Goal: Task Accomplishment & Management: Complete application form

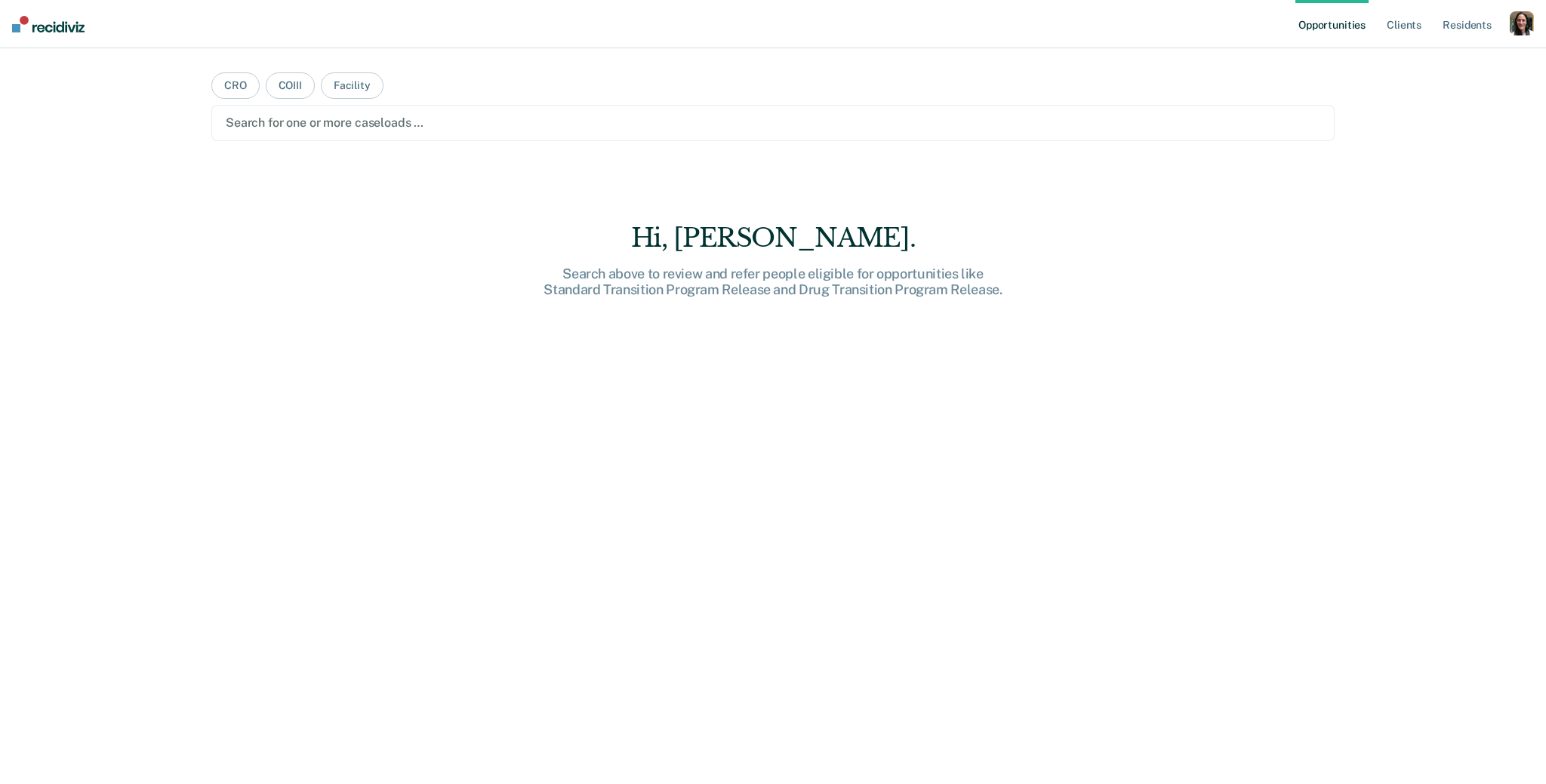
click at [1520, 26] on div "button" at bounding box center [1521, 23] width 24 height 24
click at [1445, 62] on link "Profile" at bounding box center [1460, 61] width 121 height 13
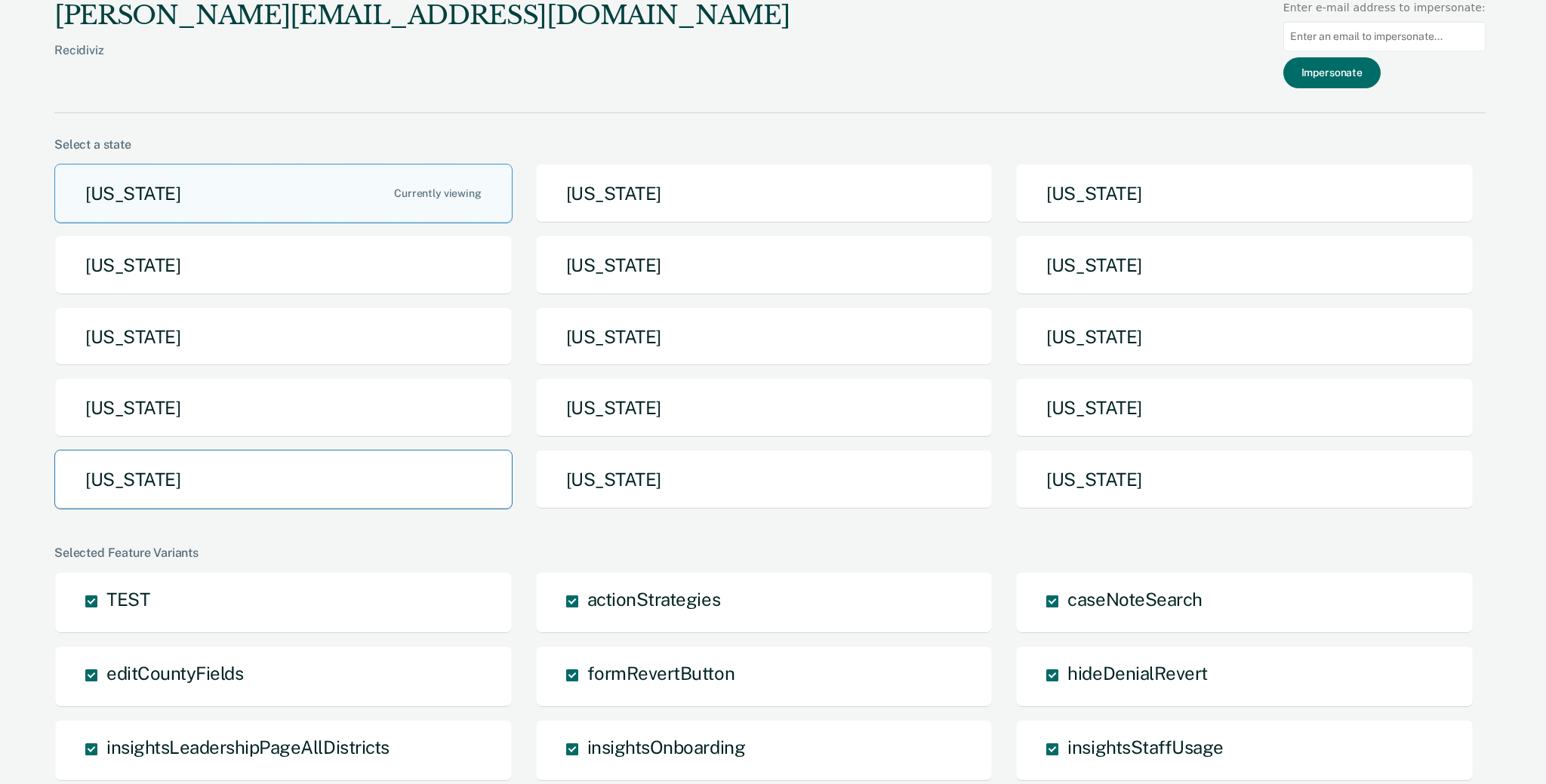
click at [326, 486] on button "Tennessee" at bounding box center [283, 479] width 458 height 59
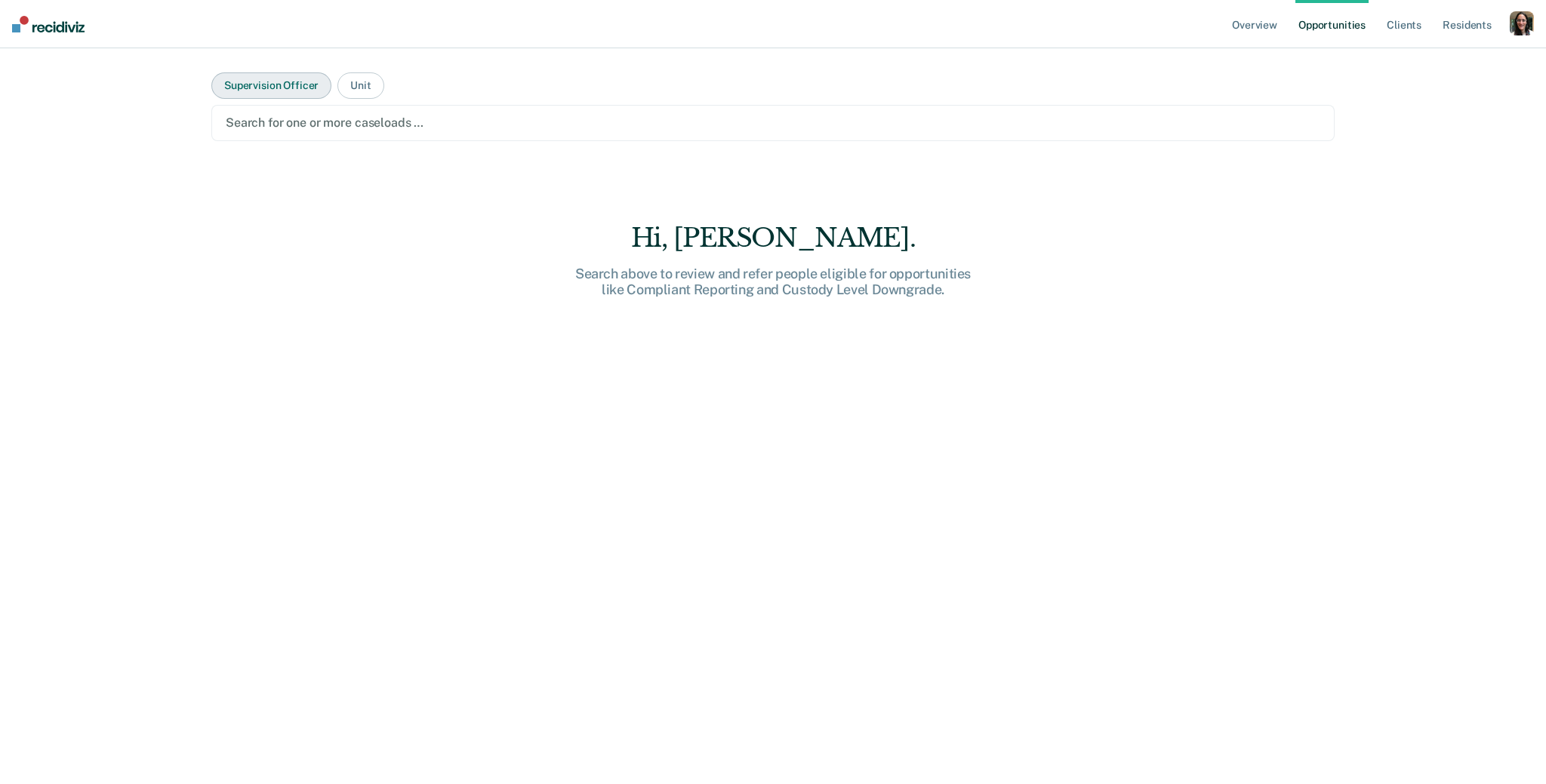
click at [297, 86] on button "Supervision Officer" at bounding box center [271, 85] width 120 height 26
click at [304, 127] on div at bounding box center [773, 122] width 1095 height 17
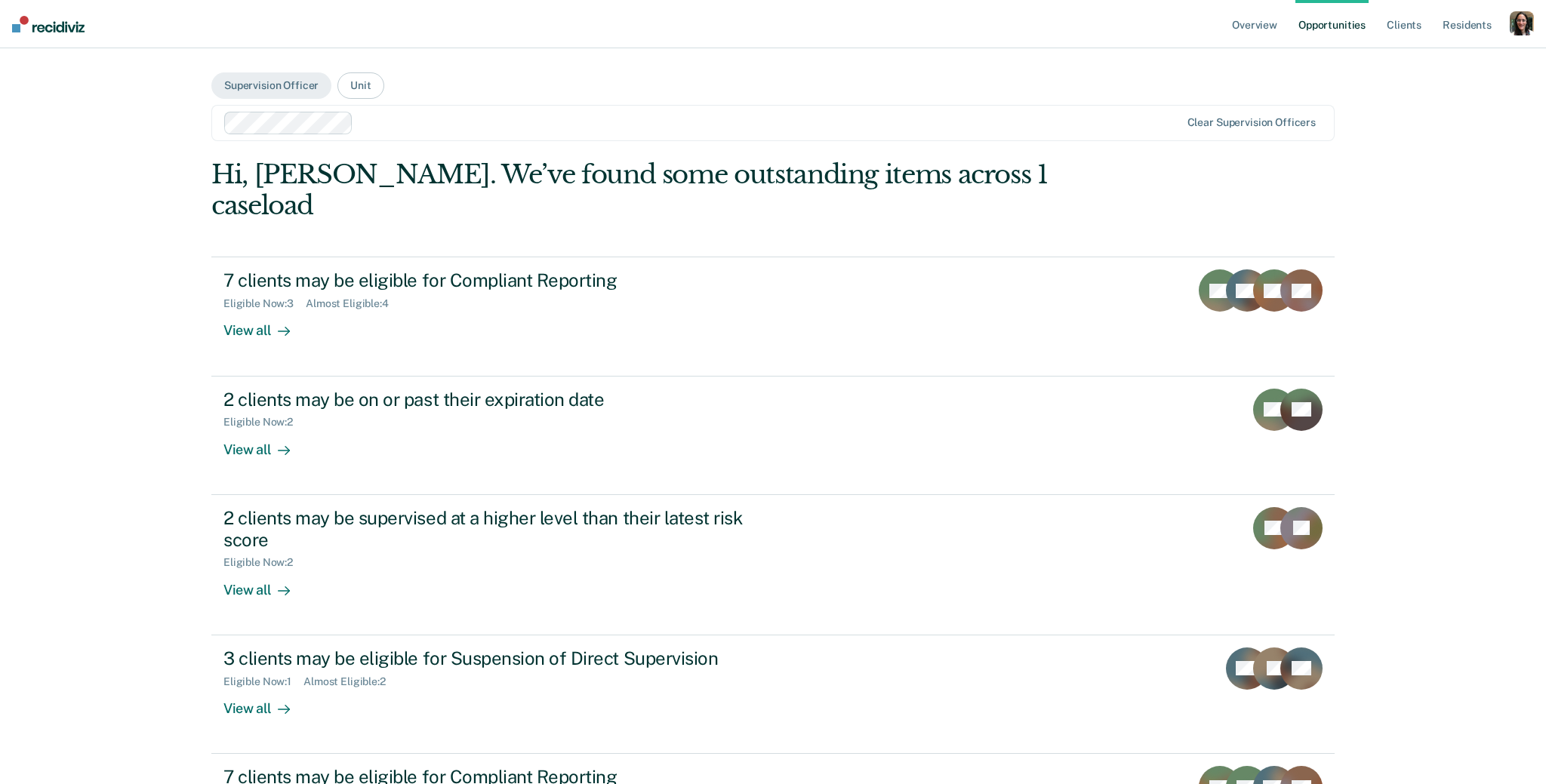
scroll to position [56, 0]
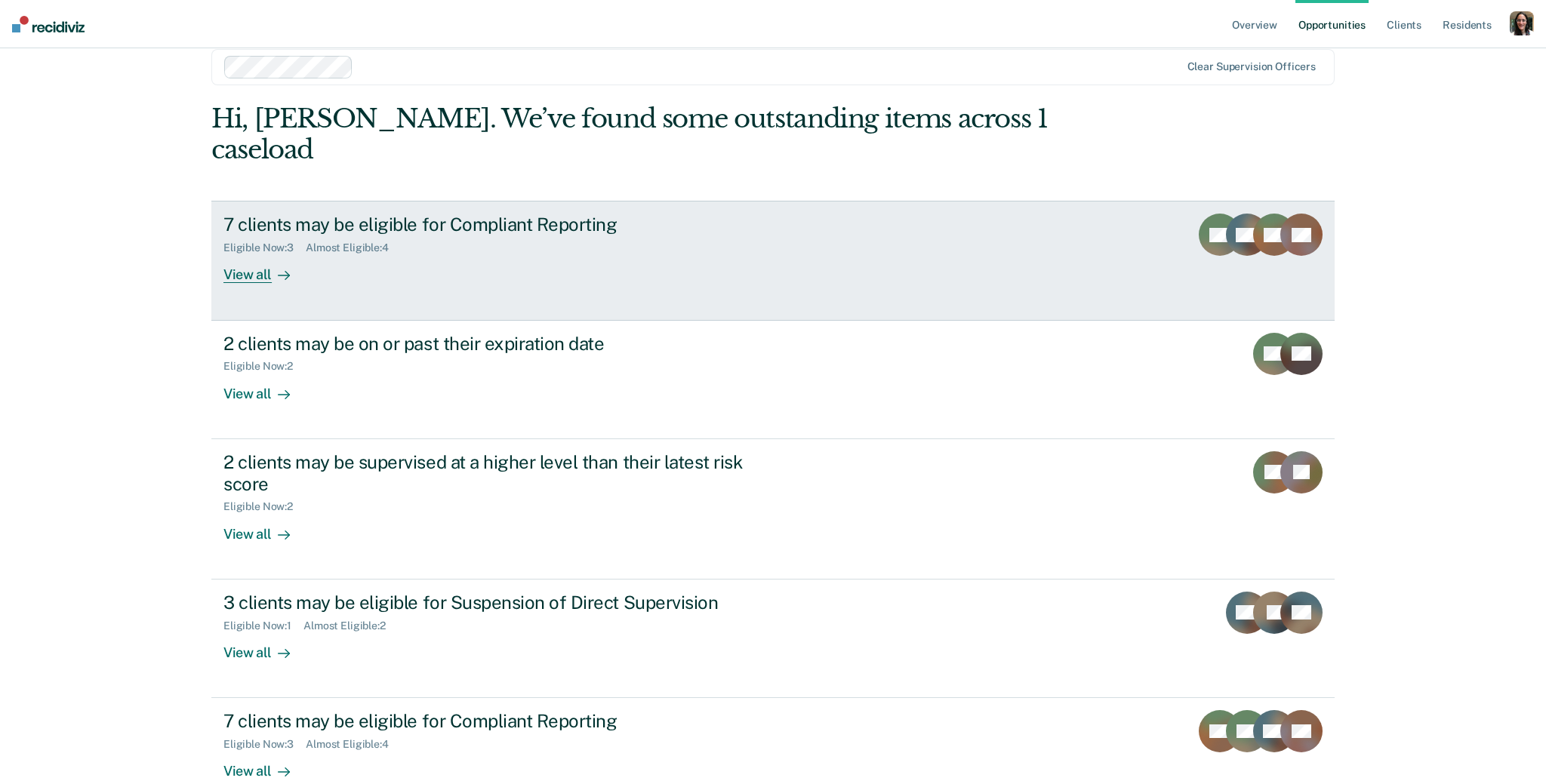
click at [253, 255] on div "View all" at bounding box center [266, 269] width 85 height 30
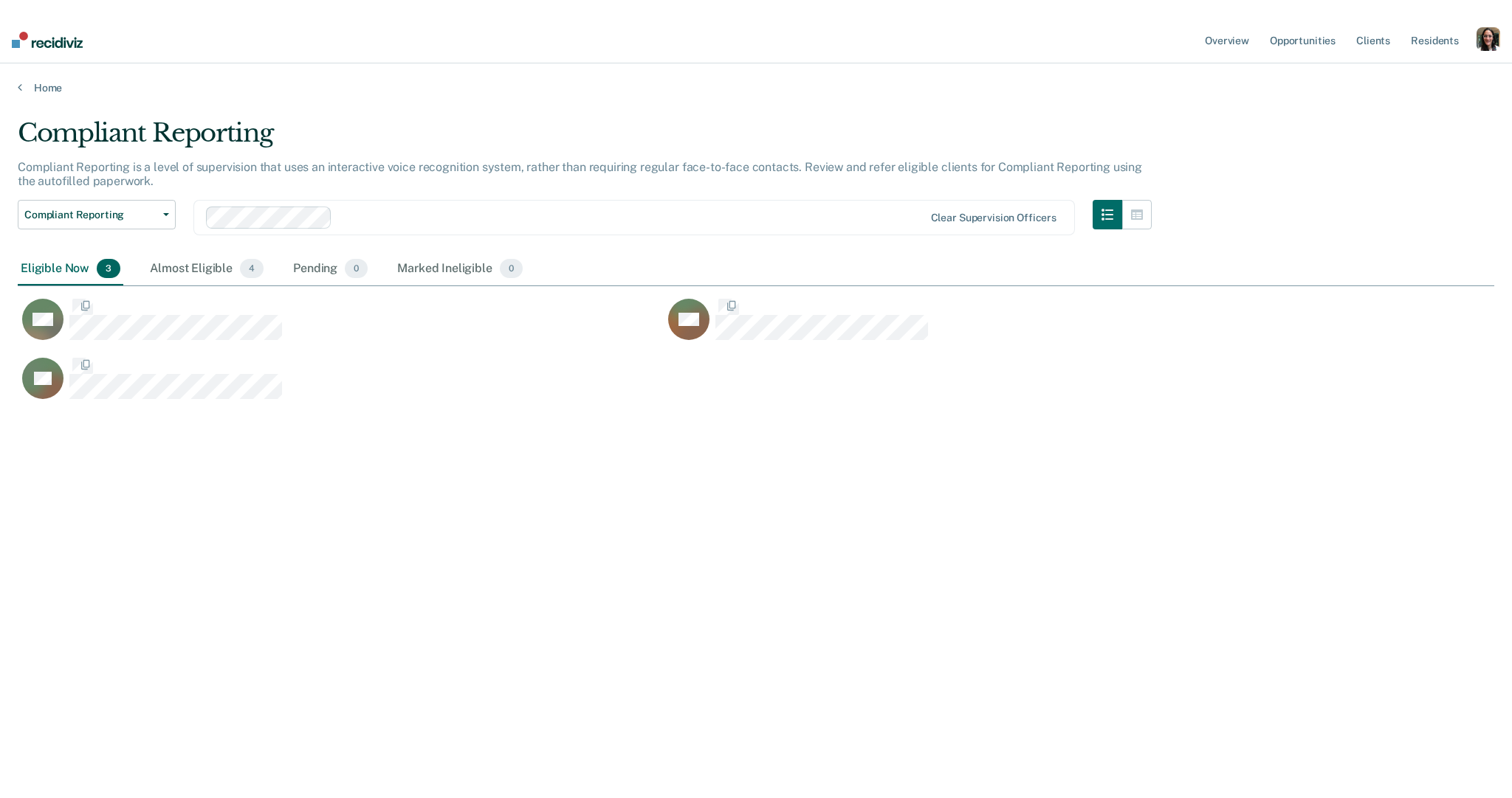
scroll to position [554, 1476]
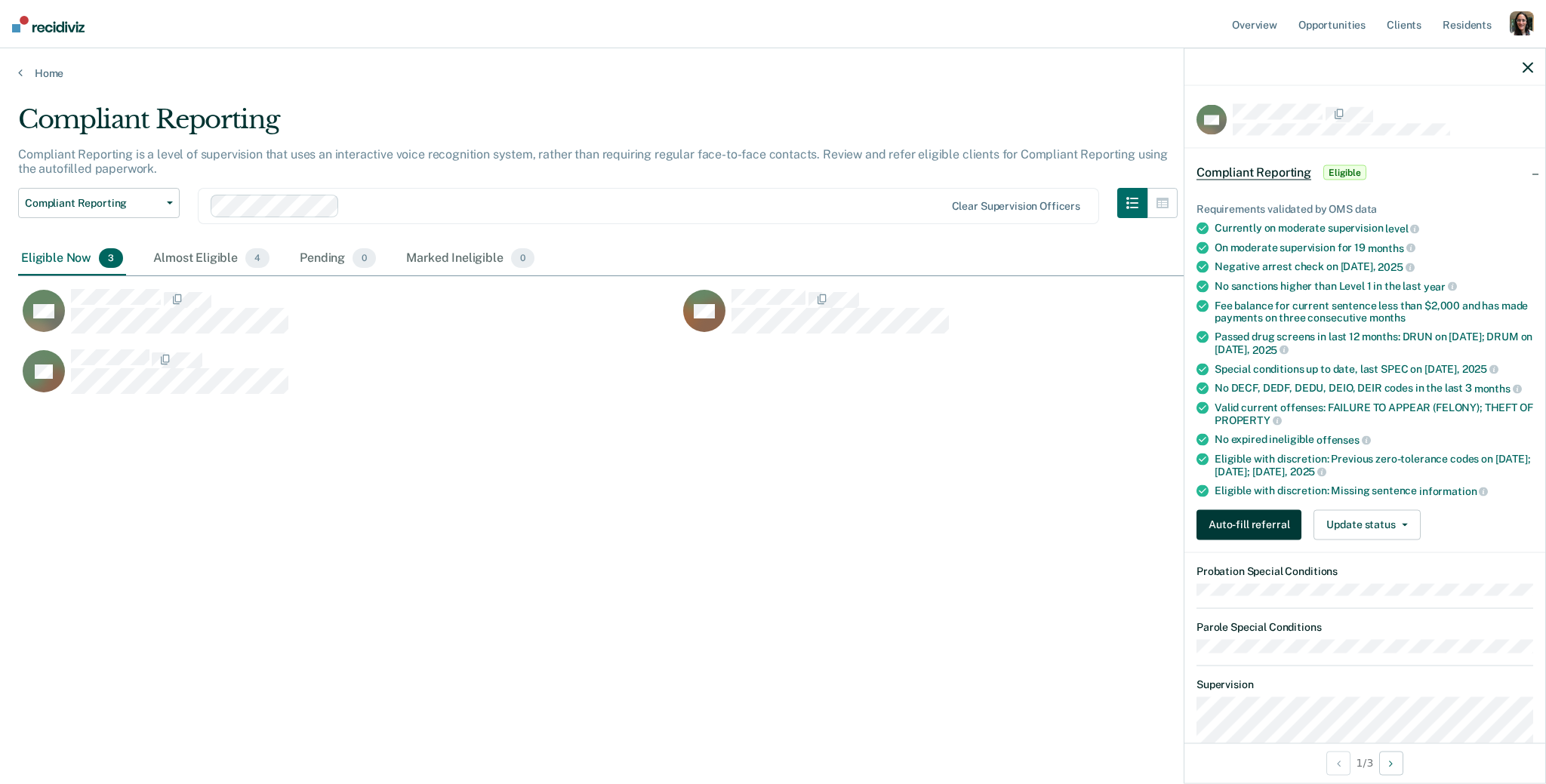
click at [1266, 520] on button "Auto-fill referral" at bounding box center [1249, 524] width 105 height 31
